Goal: Task Accomplishment & Management: Use online tool/utility

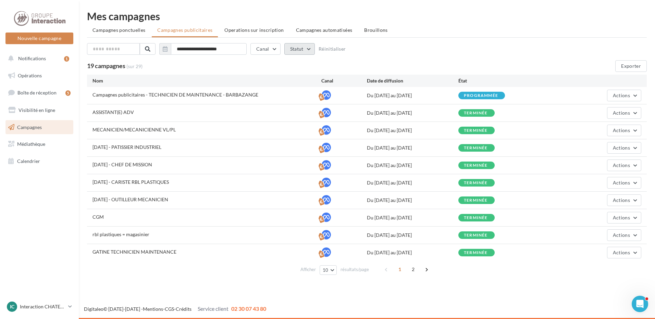
click at [308, 48] on button "Statut" at bounding box center [300, 49] width 31 height 12
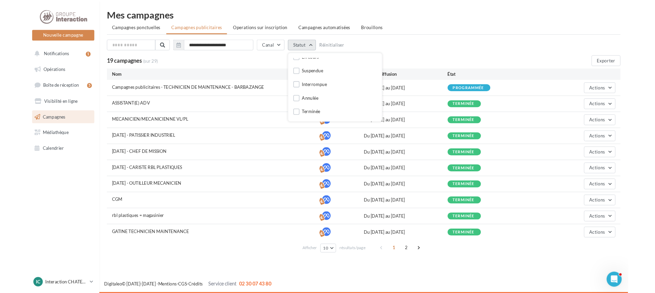
scroll to position [16, 0]
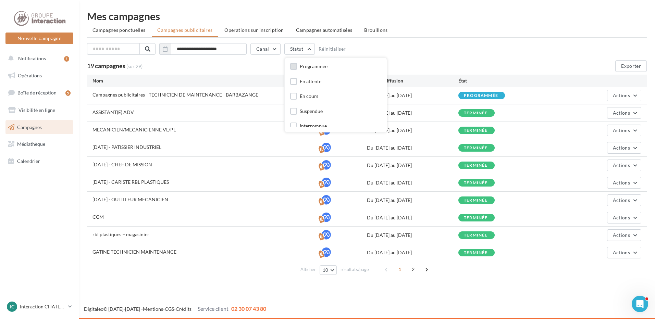
click at [326, 67] on div "Programmée" at bounding box center [314, 66] width 28 height 7
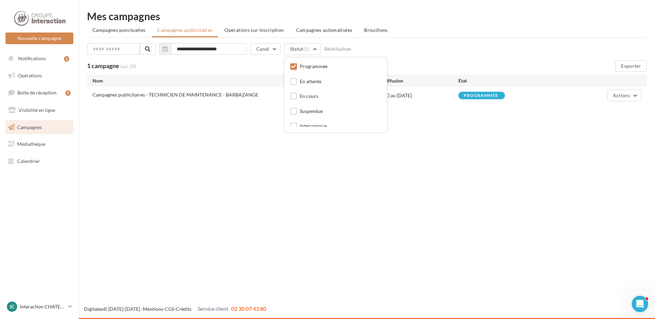
click at [106, 95] on span "Campagnes publicitaires - TECHNICIEN DE MAINTENANCE - BARBAZANGE" at bounding box center [176, 95] width 166 height 6
click at [328, 96] on icon at bounding box center [327, 95] width 10 height 10
click at [414, 96] on div "Du [DATE] au [DATE]" at bounding box center [413, 95] width 92 height 7
click at [635, 94] on button "Actions" at bounding box center [624, 96] width 34 height 12
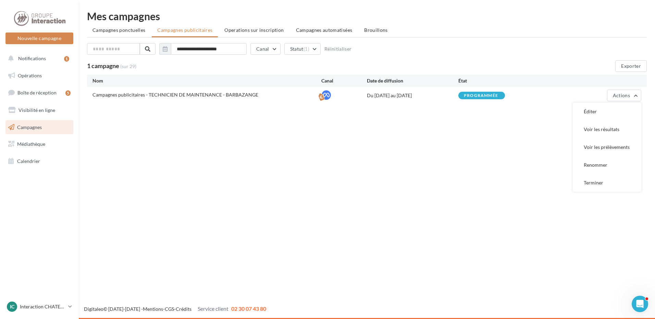
click at [514, 133] on div "Nouvelle campagne Nouvelle campagne Notifications 1 Opérations Boîte de récepti…" at bounding box center [327, 159] width 655 height 319
click at [22, 58] on span "Notifications" at bounding box center [32, 59] width 28 height 6
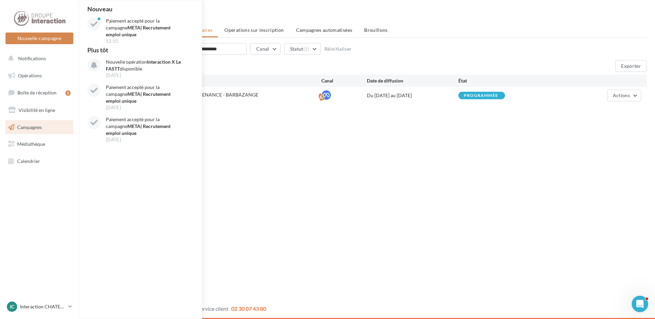
click at [256, 135] on div "Nouvelle campagne Nouvelle campagne Notifications Nouveau Paiement accepté pour…" at bounding box center [327, 159] width 655 height 319
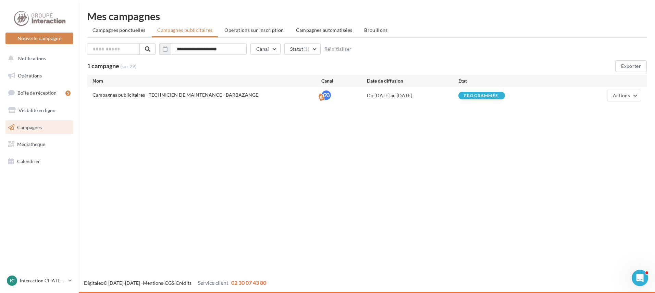
click at [326, 92] on icon at bounding box center [327, 95] width 10 height 10
click at [480, 95] on div "programmée" at bounding box center [481, 96] width 34 height 4
click at [40, 108] on span "Visibilité en ligne" at bounding box center [37, 110] width 37 height 6
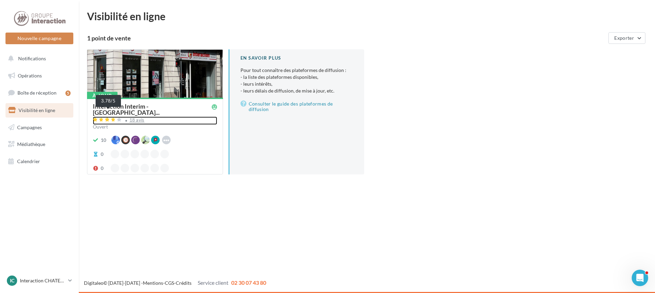
click at [113, 117] on span at bounding box center [108, 120] width 30 height 7
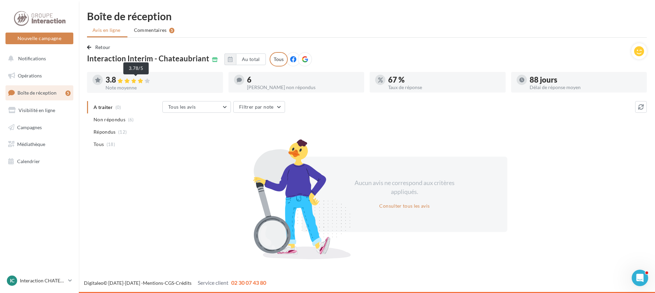
click at [125, 81] on div at bounding box center [135, 81] width 34 height 6
click at [109, 82] on div "3.8" at bounding box center [162, 80] width 112 height 8
click at [168, 84] on div "3.8 Note moyenne" at bounding box center [162, 83] width 112 height 14
click at [110, 142] on span "(18)" at bounding box center [111, 144] width 9 height 5
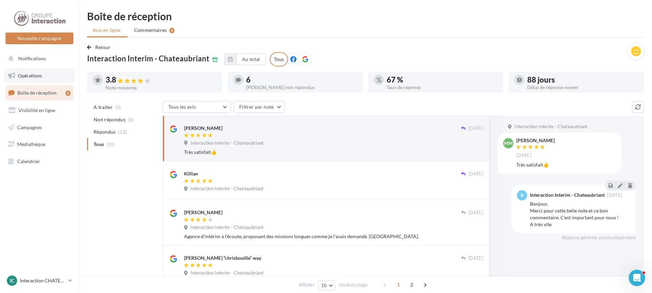
click at [30, 73] on span "Opérations" at bounding box center [30, 76] width 24 height 6
